Goal: Task Accomplishment & Management: Manage account settings

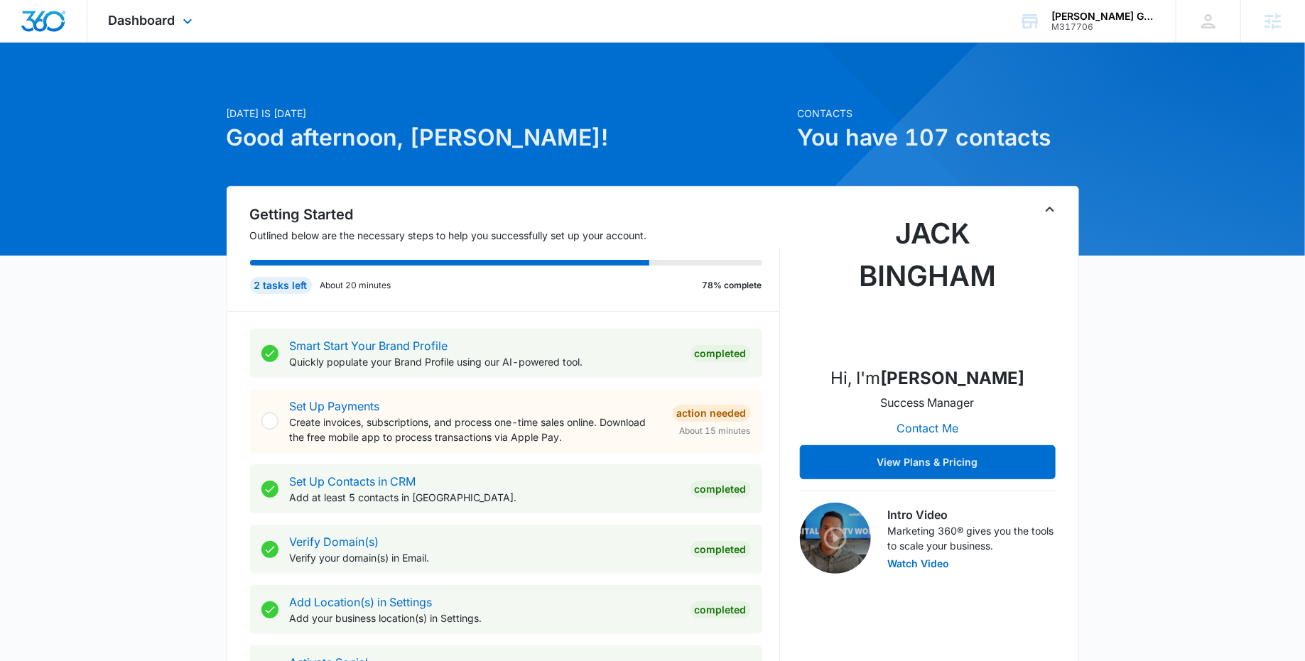
click at [196, 18] on div "Dashboard Apps Reputation Forms CRM Email Social Payments POS Content Ads Intel…" at bounding box center [152, 21] width 130 height 42
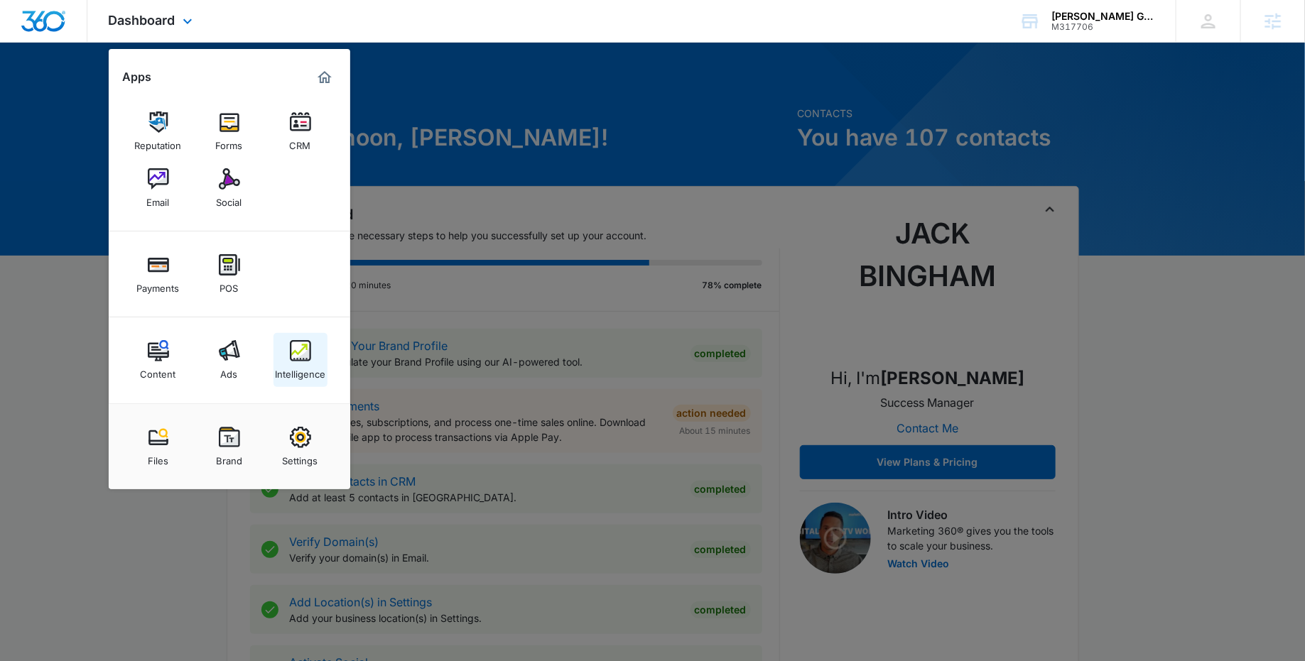
click at [306, 363] on div "Intelligence" at bounding box center [300, 370] width 50 height 18
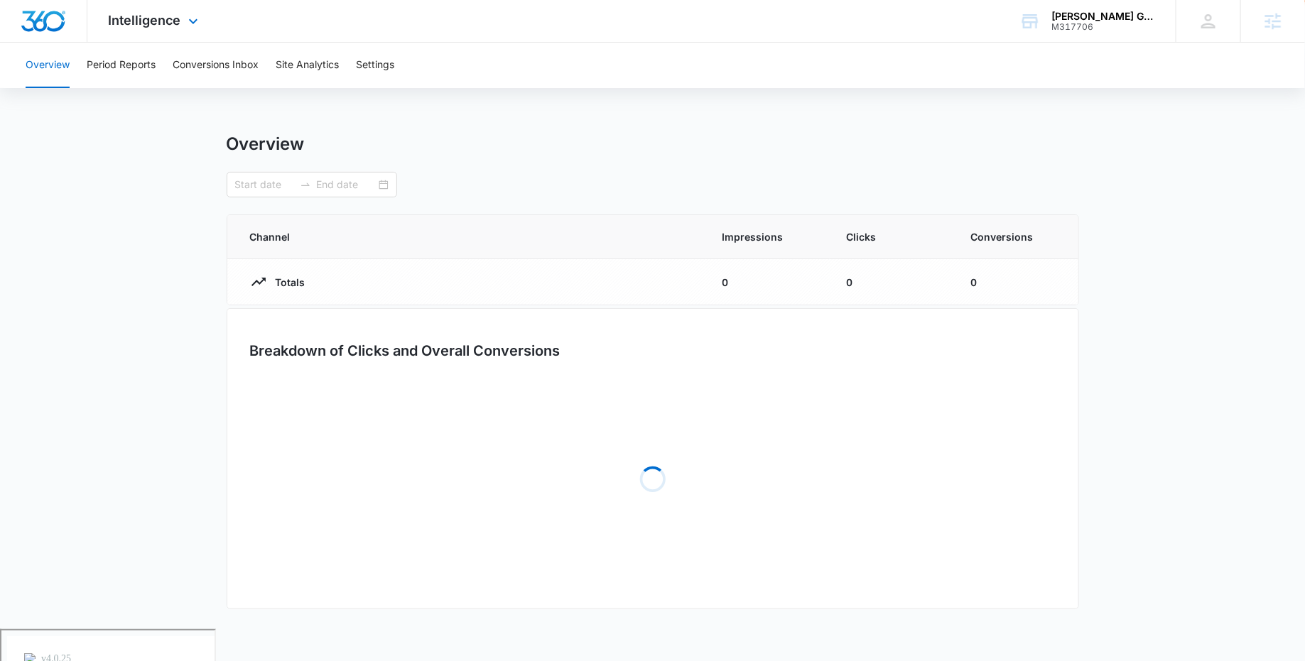
type input "08/25/2025"
type input "09/24/2025"
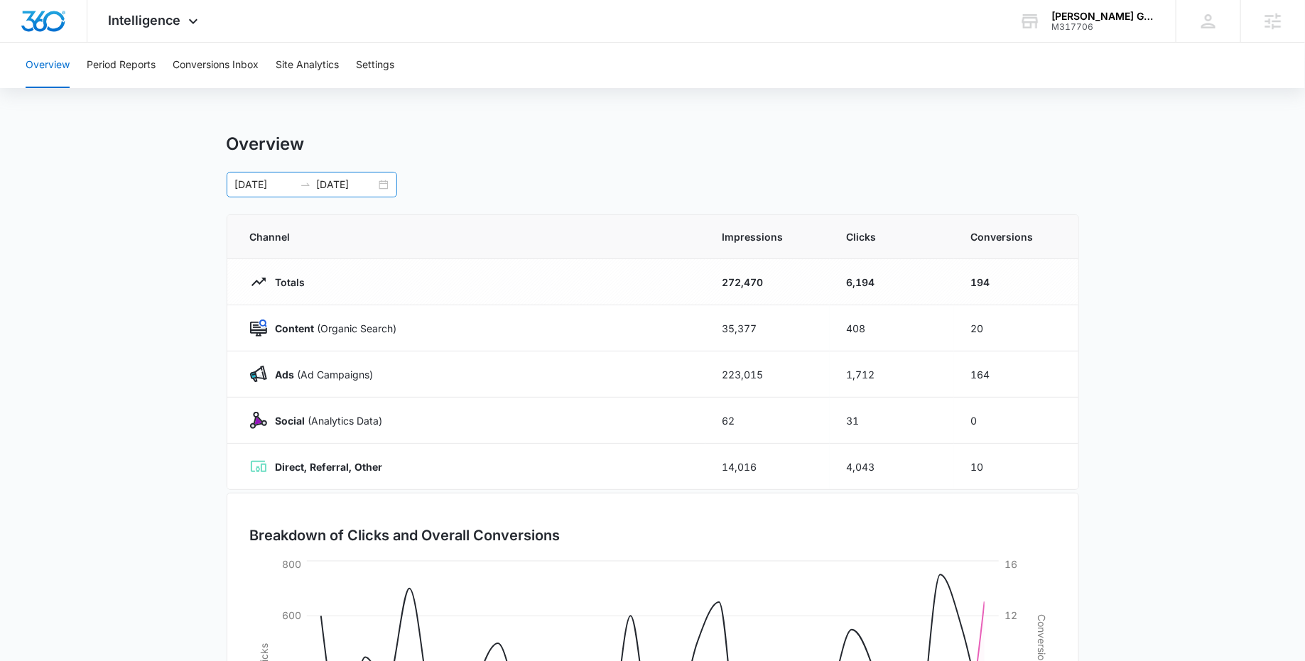
click at [386, 176] on div "08/25/2025 09/24/2025" at bounding box center [312, 185] width 170 height 26
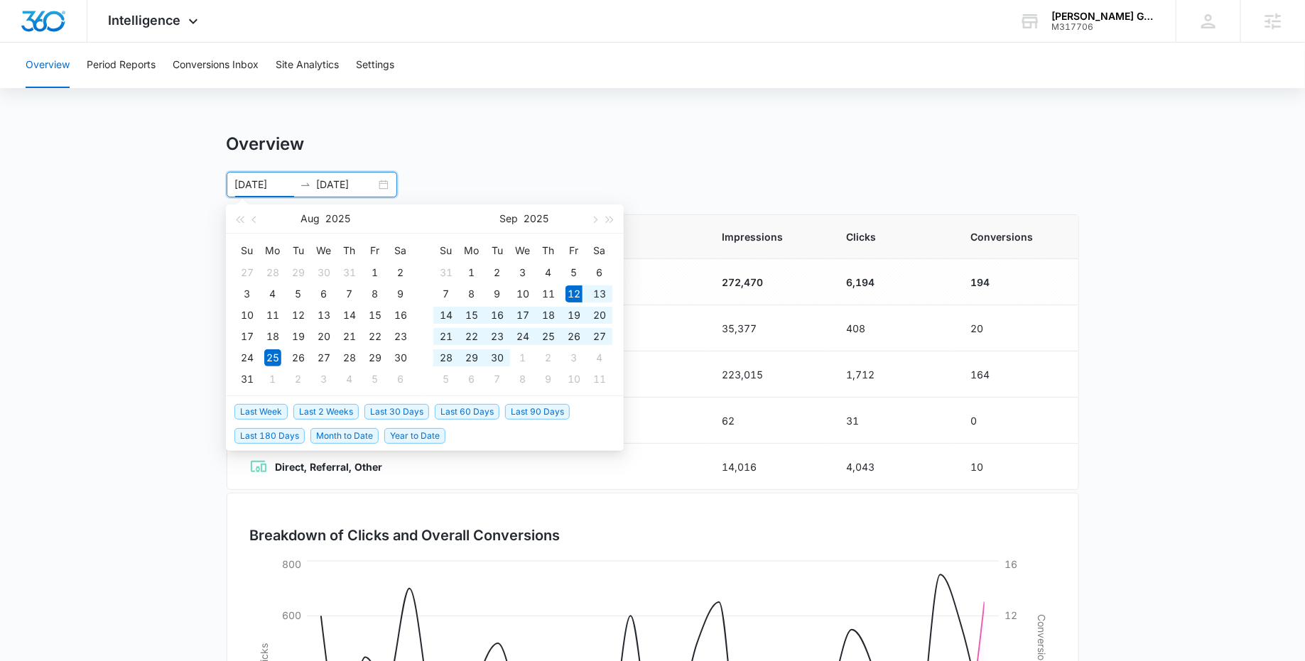
click at [396, 409] on span "Last 30 Days" at bounding box center [396, 412] width 65 height 16
type input "09/12/2025"
type input "10/12/2025"
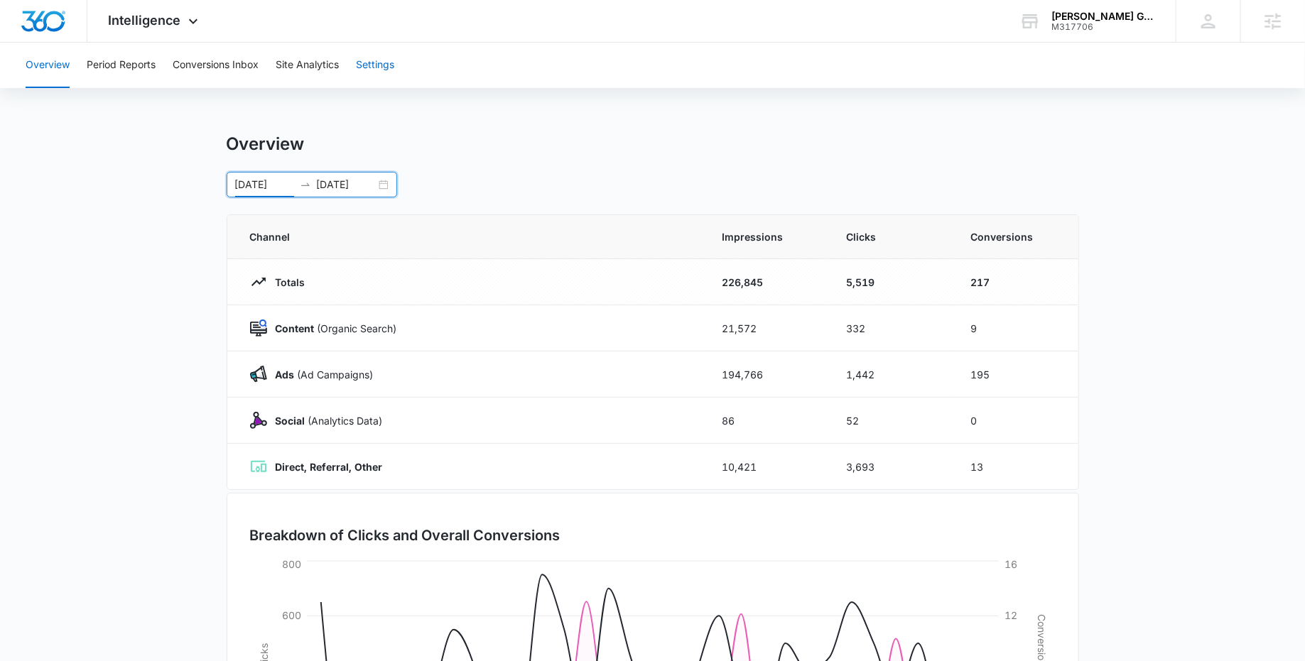
click at [384, 66] on button "Settings" at bounding box center [375, 65] width 38 height 45
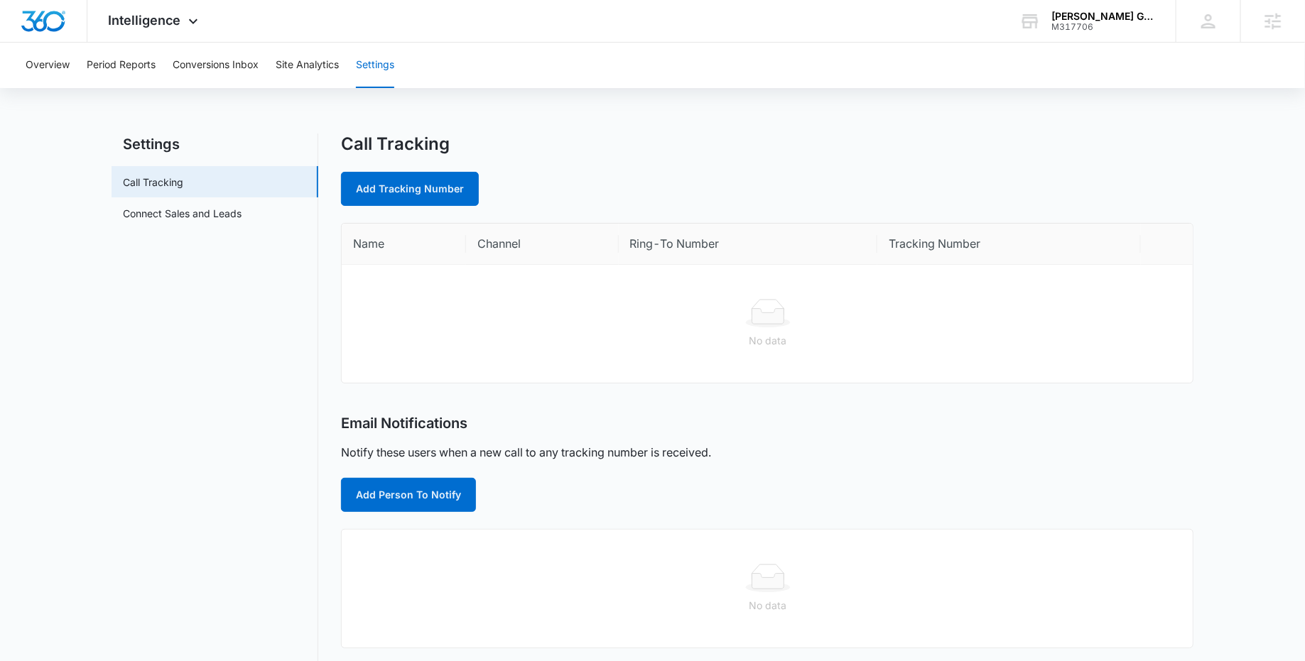
click at [647, 107] on div "Overview Period Reports Conversions Inbox Site Analytics Settings Settings Call…" at bounding box center [652, 487] width 1305 height 888
